Goal: Feedback & Contribution: Submit feedback/report problem

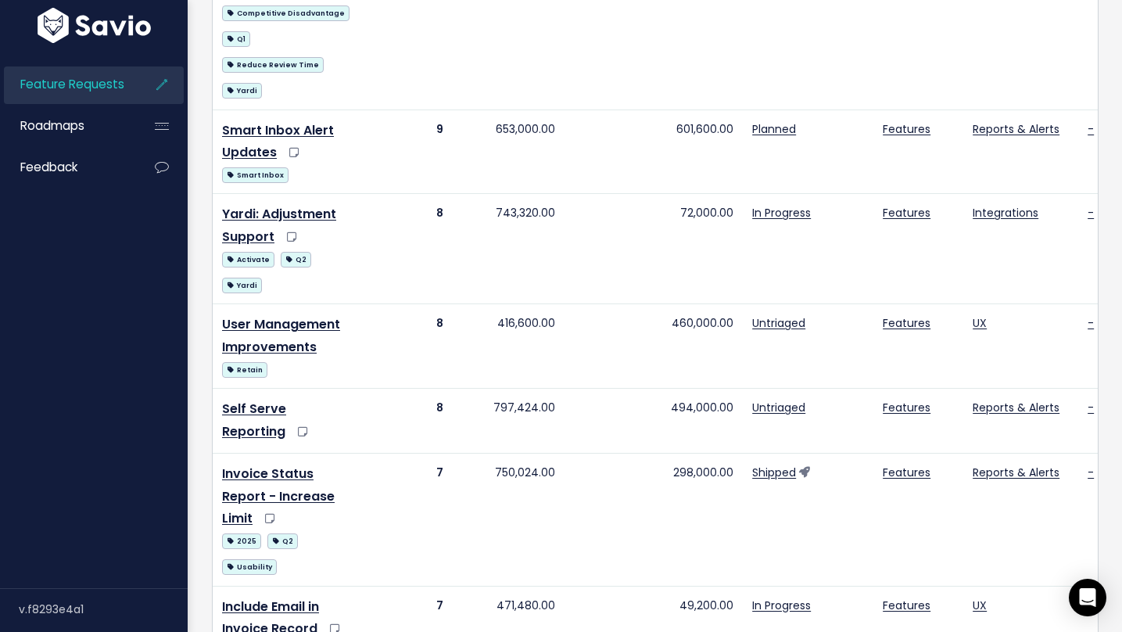
scroll to position [930, 0]
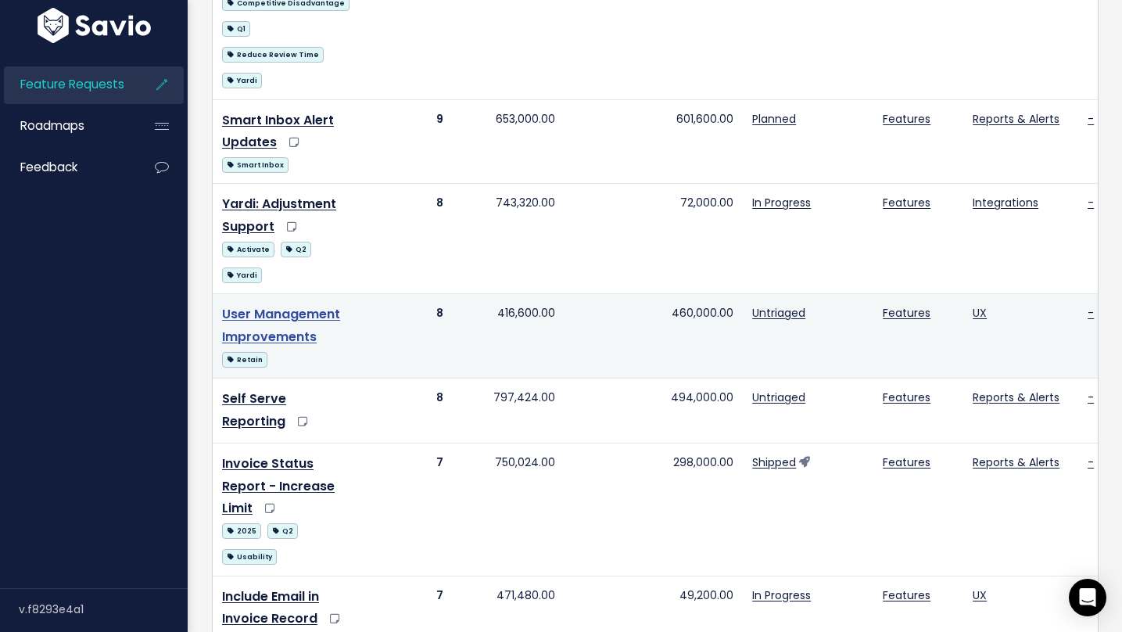
click at [269, 345] on link "User Management Improvements" at bounding box center [281, 325] width 118 height 41
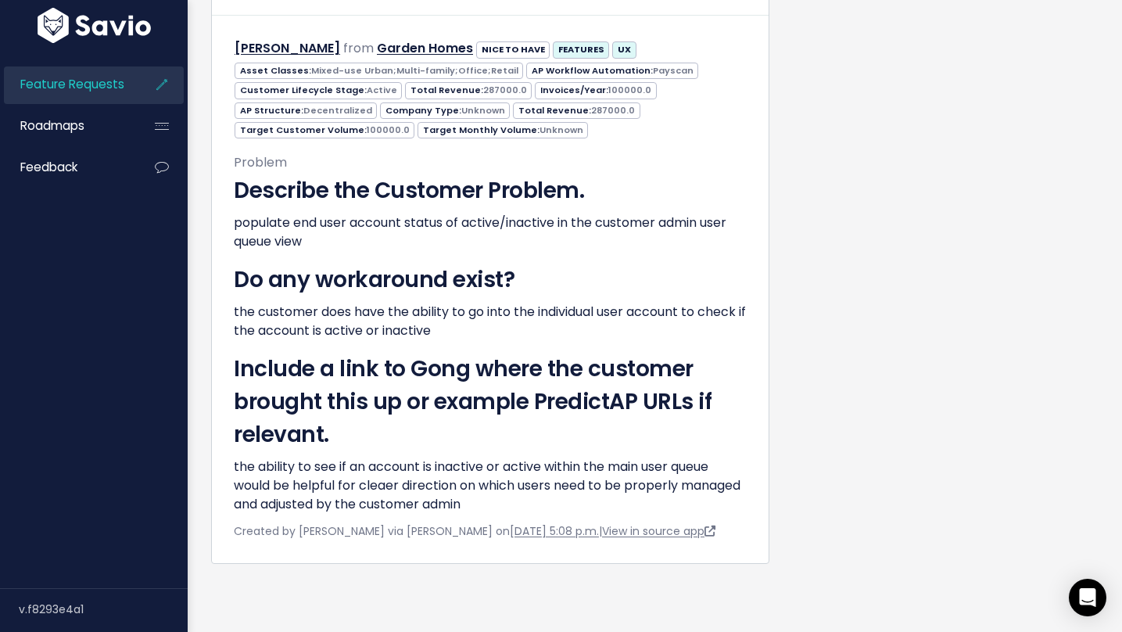
scroll to position [6504, 0]
click at [55, 154] on link "Feedback" at bounding box center [67, 167] width 126 height 36
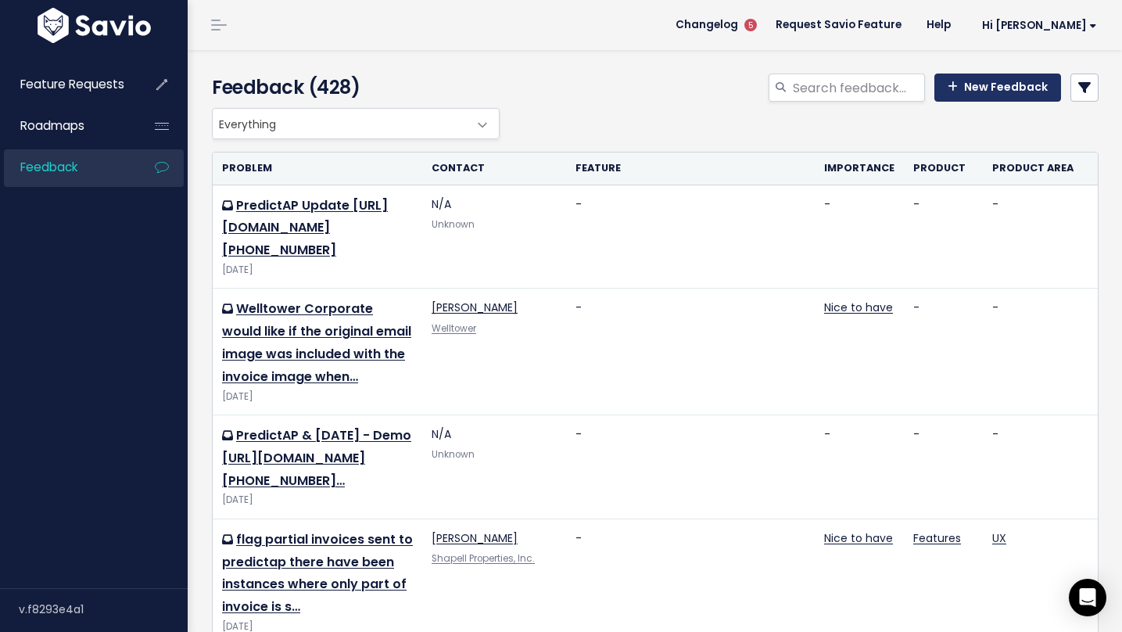
click at [982, 90] on link "New Feedback" at bounding box center [997, 87] width 127 height 28
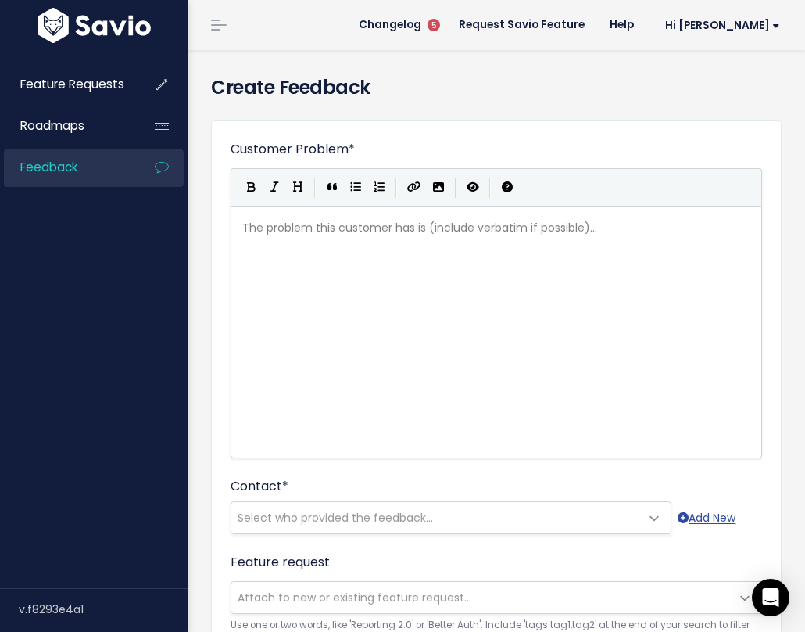
click at [412, 142] on div "Customer Problem * | | | | The problem this customer has is (include verbatim i…" at bounding box center [496, 299] width 531 height 318
click at [286, 144] on label "Customer Problem *" at bounding box center [293, 149] width 124 height 19
click at [0, 0] on textarea "Customer Problem *" at bounding box center [0, 0] width 0 height 0
click at [291, 242] on div "The problem this customer has is (include verbatim if possible)... ​" at bounding box center [515, 352] width 553 height 274
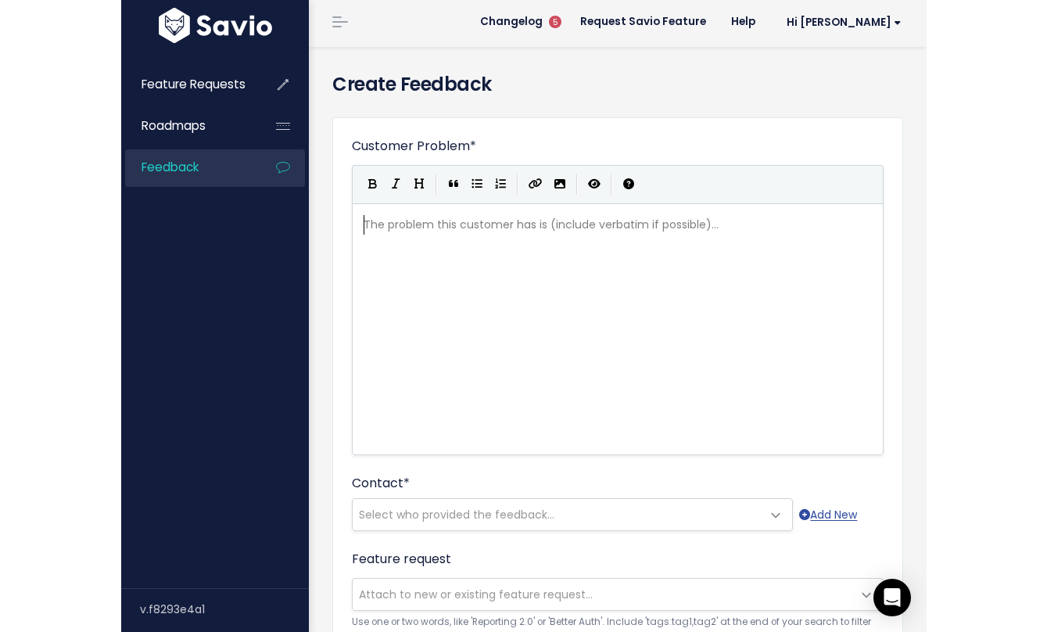
scroll to position [2, 0]
